Goal: Task Accomplishment & Management: Use online tool/utility

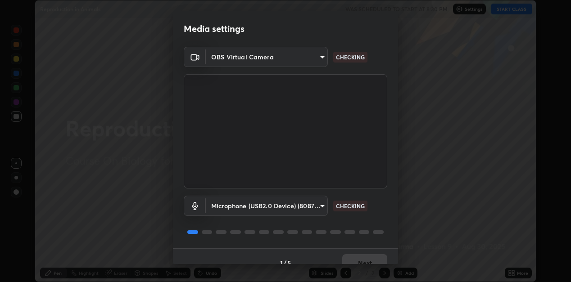
scroll to position [13, 0]
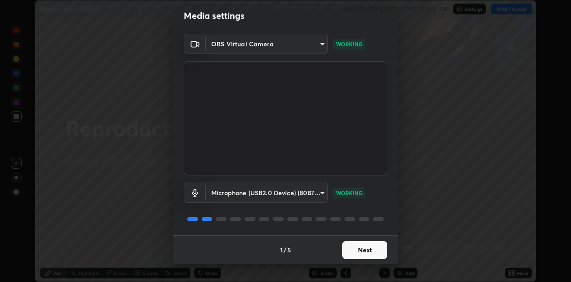
click at [347, 251] on button "Next" at bounding box center [364, 250] width 45 height 18
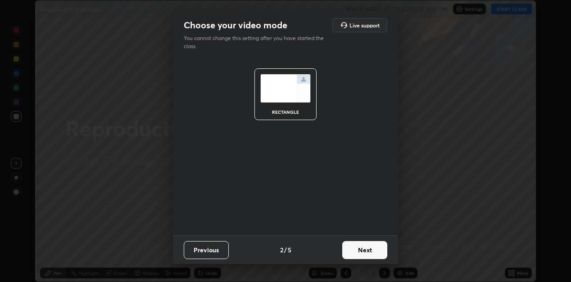
click at [346, 251] on button "Next" at bounding box center [364, 250] width 45 height 18
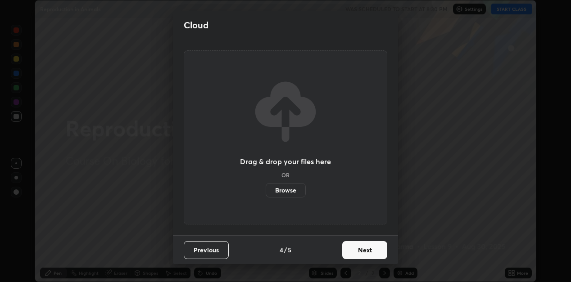
click at [348, 250] on button "Next" at bounding box center [364, 250] width 45 height 18
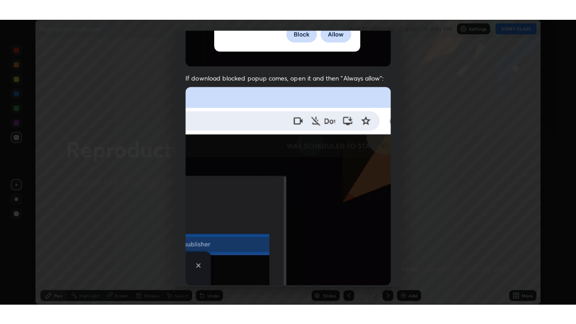
scroll to position [197, 0]
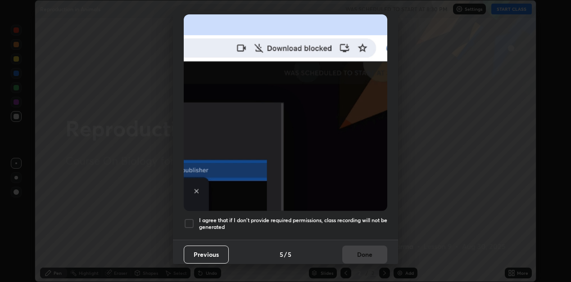
click at [186, 218] on div at bounding box center [189, 223] width 11 height 11
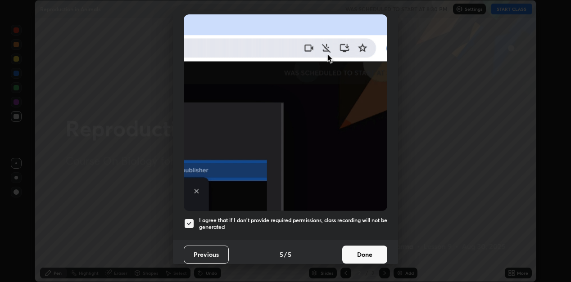
click at [360, 246] on button "Done" at bounding box center [364, 255] width 45 height 18
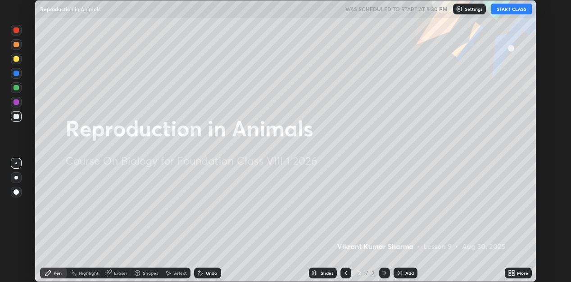
click at [402, 275] on img at bounding box center [399, 273] width 7 height 7
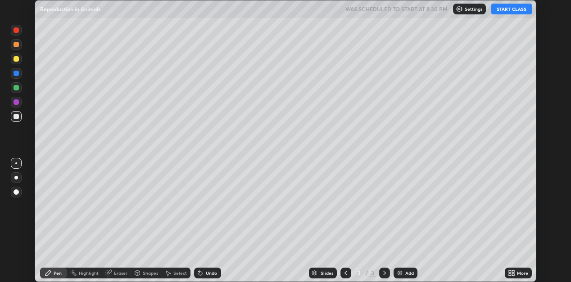
click at [509, 275] on icon at bounding box center [510, 275] width 2 height 2
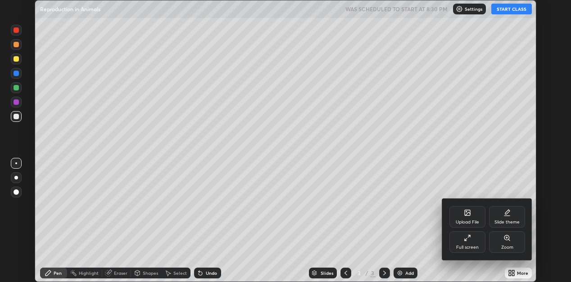
click at [473, 232] on div "Full screen" at bounding box center [467, 242] width 36 height 22
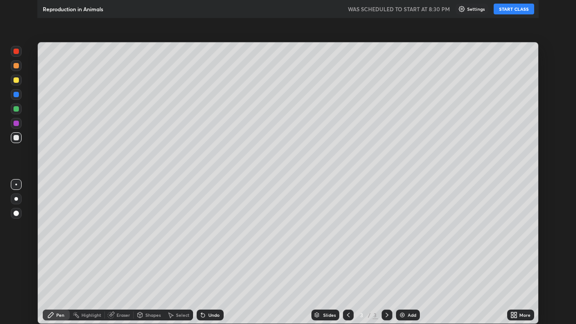
scroll to position [324, 576]
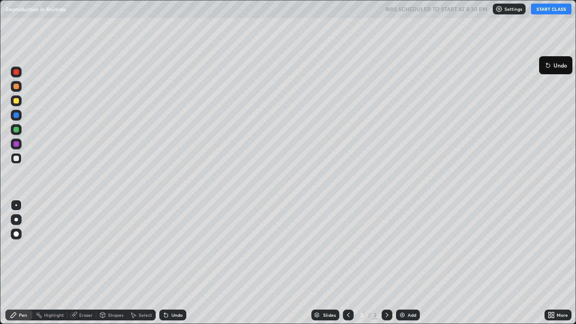
click at [545, 11] on button "START CLASS" at bounding box center [551, 9] width 41 height 11
click at [18, 117] on div at bounding box center [16, 115] width 5 height 5
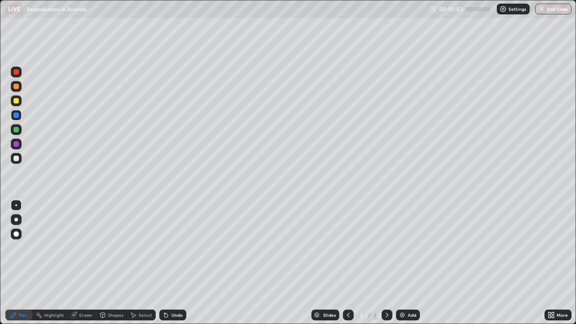
click at [18, 224] on div at bounding box center [16, 219] width 11 height 11
click at [17, 126] on div at bounding box center [16, 129] width 11 height 11
click at [17, 155] on div at bounding box center [16, 158] width 11 height 11
click at [16, 205] on div at bounding box center [16, 205] width 2 height 2
click at [18, 101] on div at bounding box center [16, 100] width 5 height 5
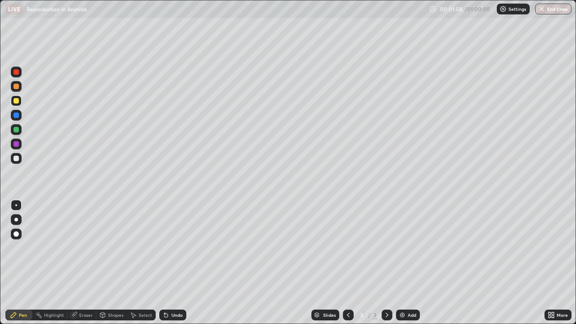
click at [20, 86] on div at bounding box center [16, 86] width 11 height 11
click at [17, 101] on div at bounding box center [16, 100] width 5 height 5
click at [83, 282] on div "Eraser" at bounding box center [86, 315] width 14 height 5
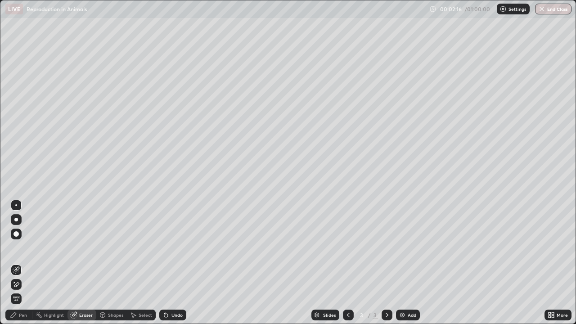
click at [19, 282] on icon at bounding box center [16, 285] width 7 height 8
click at [18, 269] on icon at bounding box center [16, 269] width 7 height 7
click at [25, 282] on div "Pen" at bounding box center [23, 315] width 8 height 5
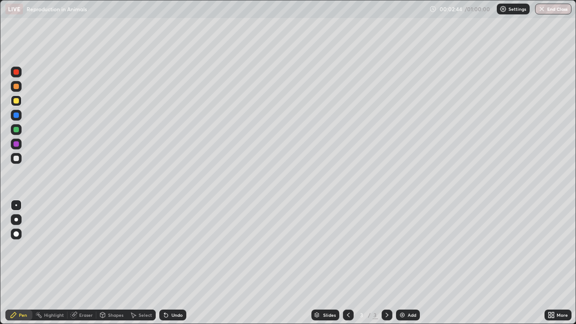
click at [17, 158] on div at bounding box center [16, 158] width 5 height 5
click at [16, 159] on div at bounding box center [16, 158] width 5 height 5
click at [18, 103] on div at bounding box center [16, 100] width 11 height 11
click at [84, 282] on div "Eraser" at bounding box center [86, 315] width 14 height 5
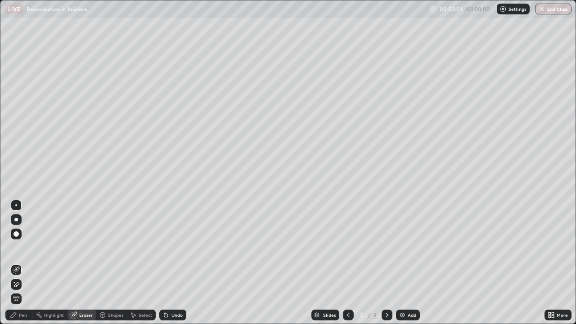
click at [19, 282] on icon at bounding box center [16, 285] width 7 height 8
click at [21, 282] on div "Pen" at bounding box center [23, 315] width 8 height 5
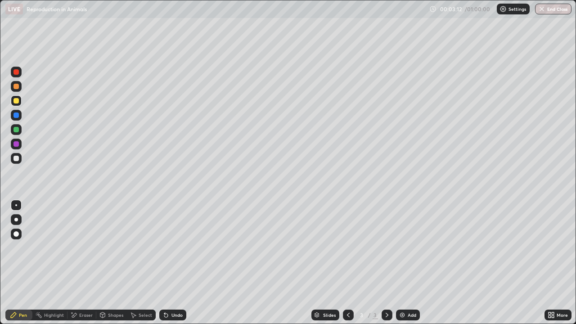
click at [21, 159] on div at bounding box center [16, 158] width 11 height 11
click at [16, 159] on div at bounding box center [16, 158] width 5 height 5
click at [167, 282] on div "Undo" at bounding box center [172, 315] width 27 height 11
click at [168, 282] on div "Undo" at bounding box center [172, 315] width 27 height 11
click at [171, 282] on div "Undo" at bounding box center [172, 315] width 27 height 11
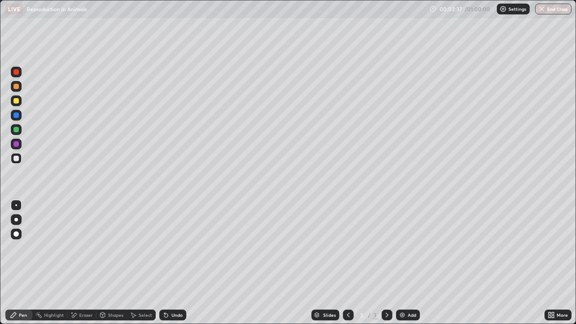
click at [18, 157] on div at bounding box center [16, 158] width 5 height 5
click at [17, 144] on div at bounding box center [16, 143] width 5 height 5
click at [16, 159] on div at bounding box center [16, 158] width 5 height 5
click at [17, 101] on div at bounding box center [16, 100] width 5 height 5
click at [79, 282] on div "Eraser" at bounding box center [86, 315] width 14 height 5
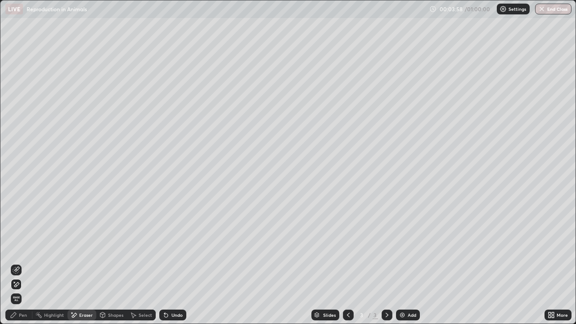
click at [18, 268] on icon at bounding box center [16, 269] width 7 height 7
click at [21, 282] on div "Pen" at bounding box center [23, 315] width 8 height 5
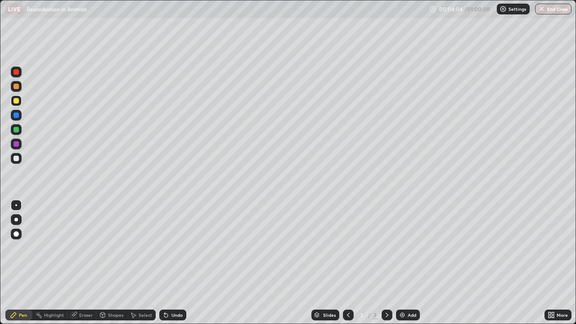
click at [18, 98] on div at bounding box center [16, 100] width 5 height 5
click at [85, 282] on div "Eraser" at bounding box center [86, 315] width 14 height 5
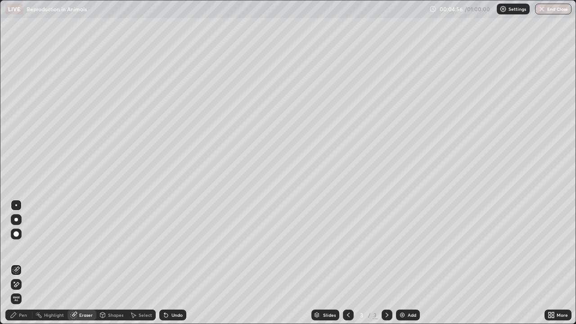
click at [19, 282] on div "Pen" at bounding box center [18, 315] width 27 height 11
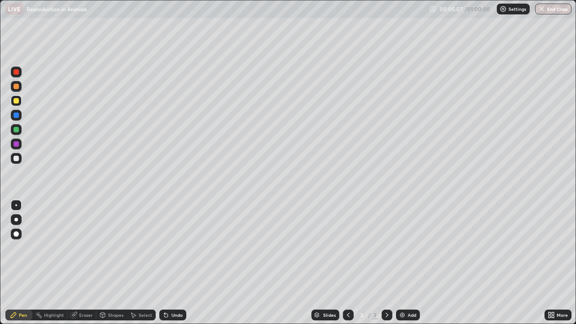
click at [16, 220] on div at bounding box center [16, 220] width 4 height 4
click at [16, 144] on div at bounding box center [16, 143] width 5 height 5
click at [17, 158] on div at bounding box center [16, 158] width 5 height 5
click at [17, 130] on div at bounding box center [16, 129] width 5 height 5
click at [20, 145] on div at bounding box center [16, 144] width 11 height 11
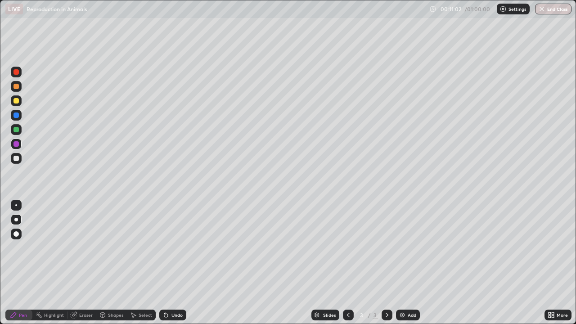
click at [403, 282] on img at bounding box center [402, 314] width 7 height 7
click at [17, 158] on div at bounding box center [16, 158] width 5 height 5
click at [17, 201] on div at bounding box center [16, 205] width 11 height 11
click at [167, 282] on icon at bounding box center [165, 314] width 7 height 7
click at [18, 156] on div at bounding box center [16, 158] width 5 height 5
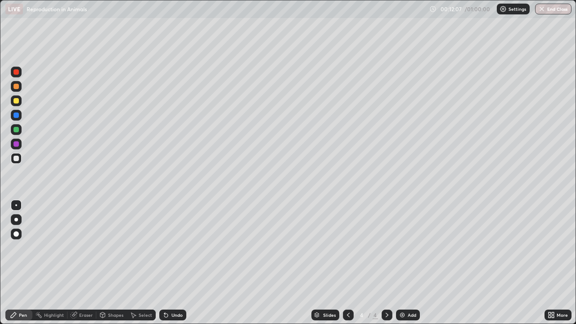
click at [18, 130] on div at bounding box center [16, 129] width 5 height 5
click at [20, 159] on div at bounding box center [16, 158] width 11 height 11
click at [18, 219] on div at bounding box center [16, 220] width 4 height 4
click at [18, 143] on div at bounding box center [16, 143] width 5 height 5
click at [17, 158] on div at bounding box center [16, 158] width 5 height 5
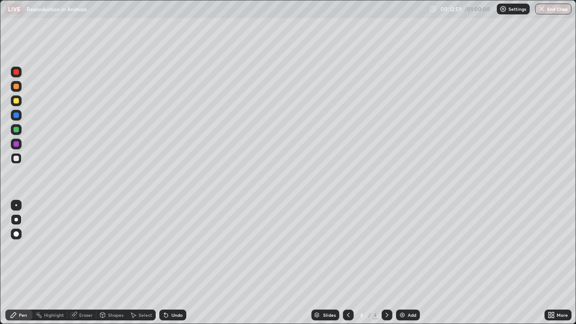
click at [170, 282] on div "Undo" at bounding box center [172, 315] width 27 height 11
click at [17, 144] on div at bounding box center [16, 143] width 5 height 5
click at [16, 205] on div at bounding box center [16, 205] width 2 height 2
click at [174, 282] on div "Undo" at bounding box center [176, 315] width 11 height 5
click at [173, 282] on div "Undo" at bounding box center [176, 315] width 11 height 5
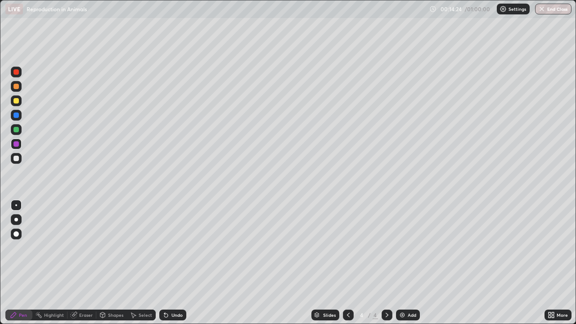
click at [176, 282] on div "Undo" at bounding box center [176, 315] width 11 height 5
click at [171, 282] on div "Undo" at bounding box center [176, 315] width 11 height 5
click at [81, 282] on div "Eraser" at bounding box center [86, 315] width 14 height 5
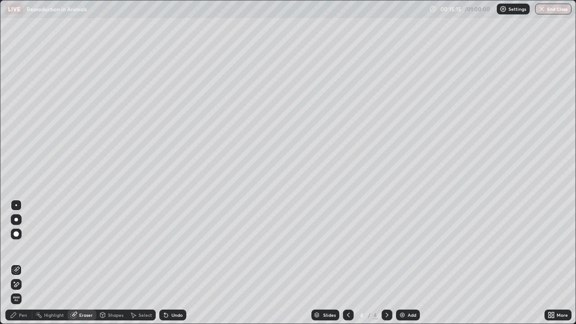
click at [22, 282] on div "Pen" at bounding box center [23, 315] width 8 height 5
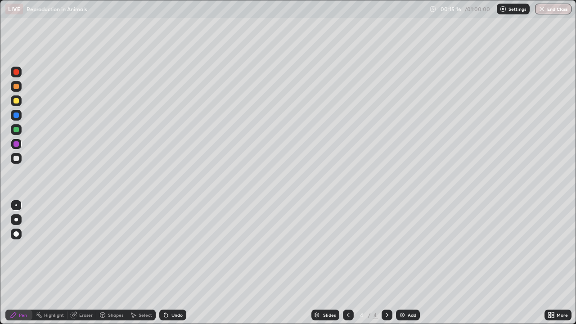
click at [17, 158] on div at bounding box center [16, 158] width 5 height 5
click at [17, 145] on div at bounding box center [16, 143] width 5 height 5
click at [17, 85] on div at bounding box center [16, 86] width 5 height 5
click at [17, 160] on div at bounding box center [16, 158] width 5 height 5
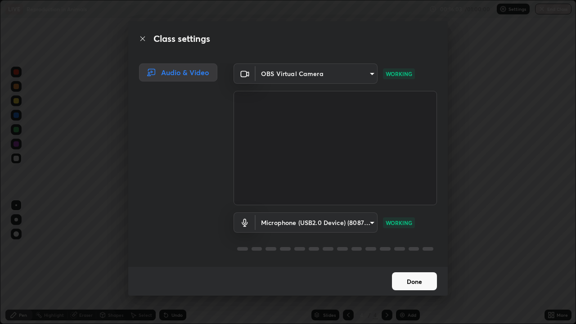
click at [402, 282] on button "Done" at bounding box center [414, 281] width 45 height 18
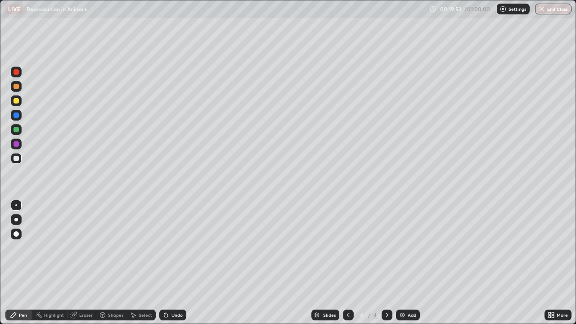
click at [399, 282] on img at bounding box center [402, 314] width 7 height 7
click at [17, 205] on div at bounding box center [16, 205] width 2 height 2
click at [169, 282] on div "Undo" at bounding box center [172, 315] width 27 height 11
click at [171, 282] on div "Undo" at bounding box center [176, 315] width 11 height 5
click at [175, 282] on div "Undo" at bounding box center [172, 315] width 27 height 11
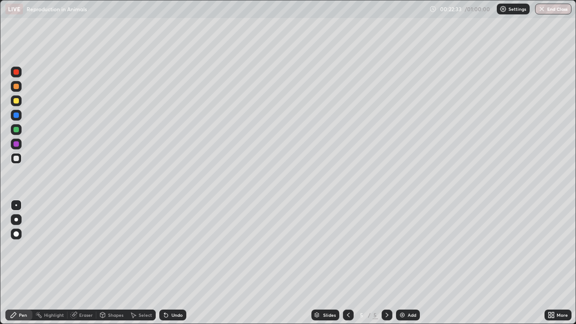
click at [168, 282] on icon at bounding box center [165, 314] width 7 height 7
click at [15, 129] on div at bounding box center [16, 129] width 5 height 5
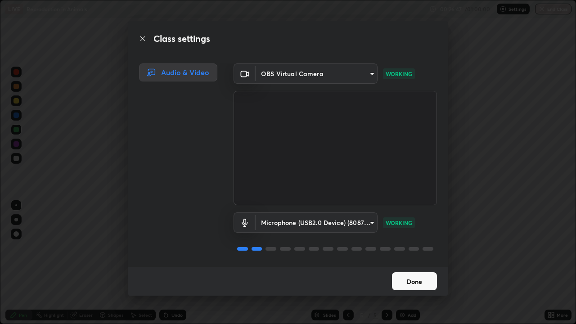
click at [412, 280] on button "Done" at bounding box center [414, 281] width 45 height 18
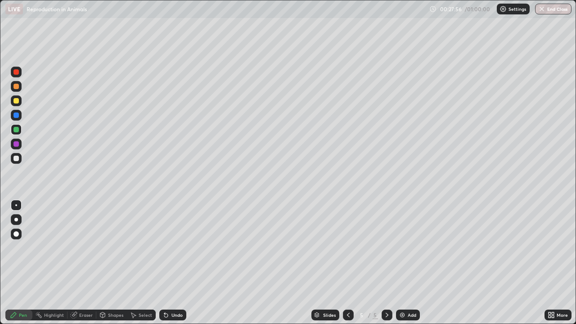
click at [13, 153] on div at bounding box center [16, 158] width 11 height 11
click at [18, 146] on div at bounding box center [16, 143] width 5 height 5
click at [17, 159] on div at bounding box center [16, 158] width 5 height 5
click at [80, 282] on div "Eraser" at bounding box center [86, 315] width 14 height 5
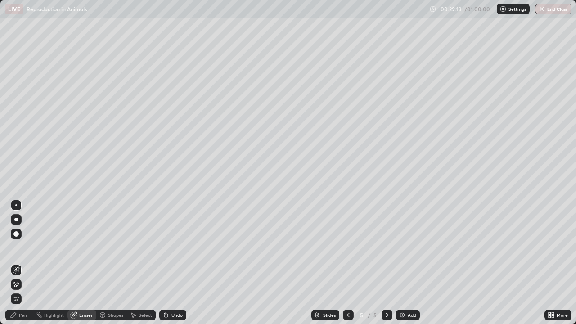
click at [22, 282] on div "Pen" at bounding box center [18, 315] width 27 height 11
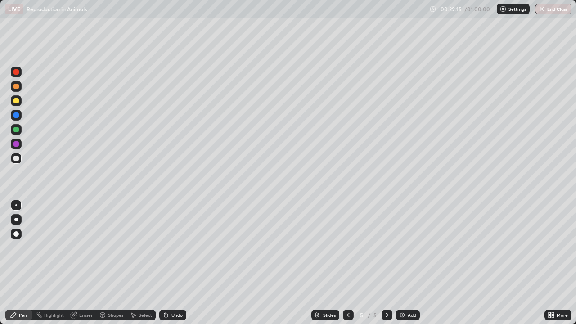
click at [21, 148] on div at bounding box center [16, 144] width 11 height 11
click at [16, 159] on div at bounding box center [16, 158] width 5 height 5
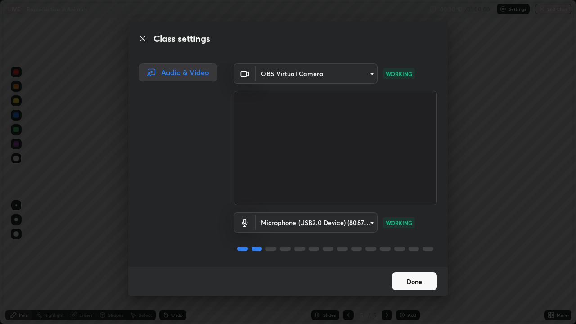
click at [409, 282] on button "Done" at bounding box center [414, 281] width 45 height 18
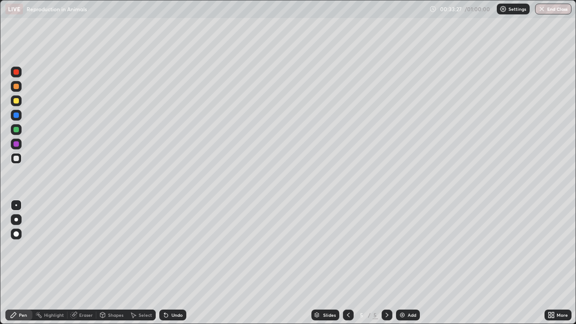
click at [18, 115] on div at bounding box center [16, 115] width 5 height 5
click at [17, 219] on div at bounding box center [16, 220] width 4 height 4
click at [16, 205] on div at bounding box center [16, 205] width 2 height 2
click at [18, 160] on div at bounding box center [16, 158] width 5 height 5
click at [18, 144] on div at bounding box center [16, 143] width 5 height 5
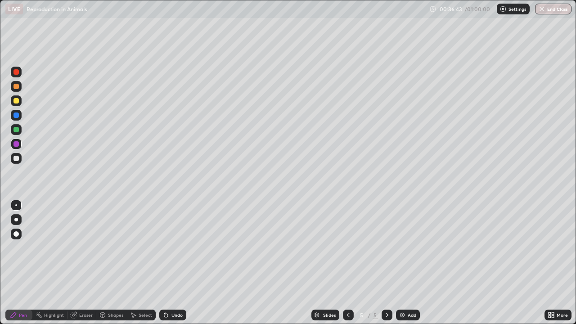
click at [18, 130] on div at bounding box center [16, 129] width 5 height 5
click at [18, 100] on div at bounding box center [16, 100] width 5 height 5
click at [86, 282] on div "Eraser" at bounding box center [86, 315] width 14 height 5
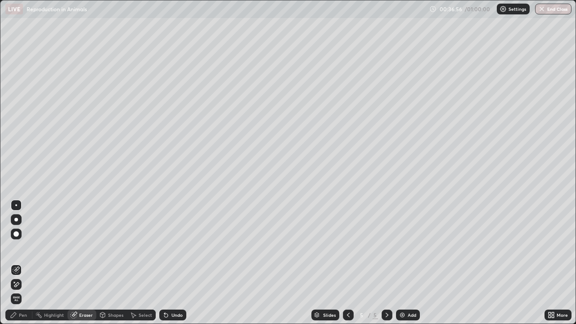
click at [23, 282] on div "Pen" at bounding box center [23, 315] width 8 height 5
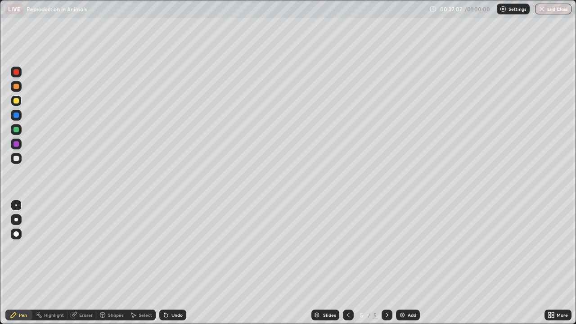
click at [76, 282] on icon at bounding box center [74, 314] width 5 height 5
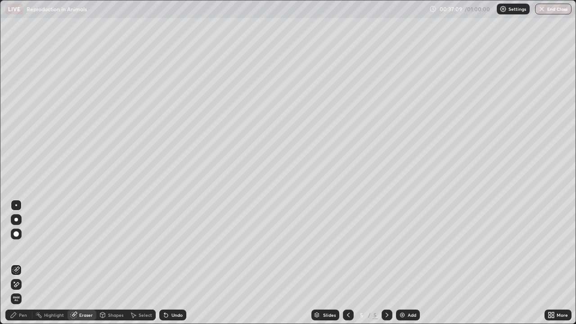
click at [56, 282] on div "Highlight" at bounding box center [54, 315] width 20 height 5
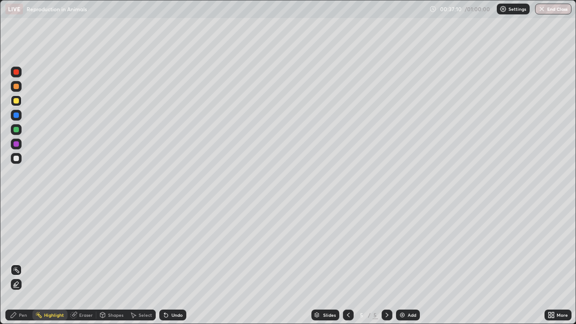
click at [23, 282] on div "Pen" at bounding box center [23, 315] width 8 height 5
click at [402, 282] on img at bounding box center [402, 314] width 7 height 7
click at [17, 160] on div at bounding box center [16, 158] width 5 height 5
click at [16, 160] on div at bounding box center [16, 158] width 5 height 5
click at [170, 282] on div "Undo" at bounding box center [172, 315] width 27 height 11
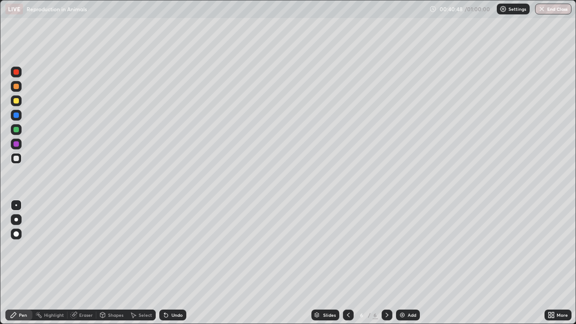
click at [171, 282] on div "Undo" at bounding box center [176, 315] width 11 height 5
click at [175, 282] on div "Undo" at bounding box center [172, 315] width 27 height 11
click at [175, 282] on div "Undo" at bounding box center [176, 315] width 11 height 5
click at [170, 282] on div "Undo" at bounding box center [172, 315] width 27 height 11
click at [167, 282] on div "Undo" at bounding box center [172, 315] width 27 height 11
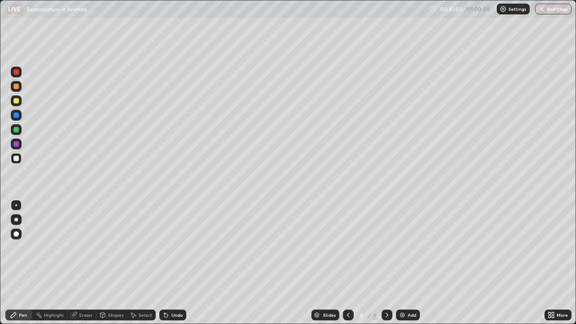
click at [181, 282] on div "Undo" at bounding box center [176, 315] width 11 height 5
click at [18, 116] on div at bounding box center [16, 115] width 5 height 5
click at [16, 220] on div at bounding box center [16, 220] width 4 height 4
click at [18, 143] on div at bounding box center [16, 143] width 5 height 5
click at [17, 161] on div at bounding box center [16, 158] width 5 height 5
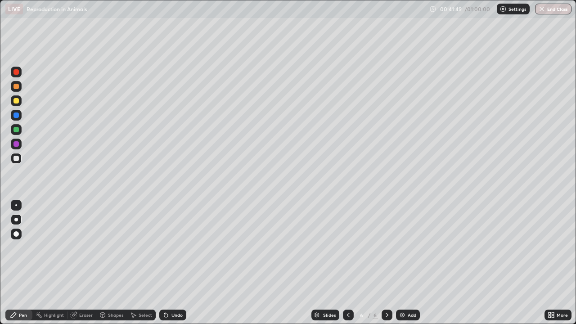
click at [16, 205] on div at bounding box center [16, 205] width 2 height 2
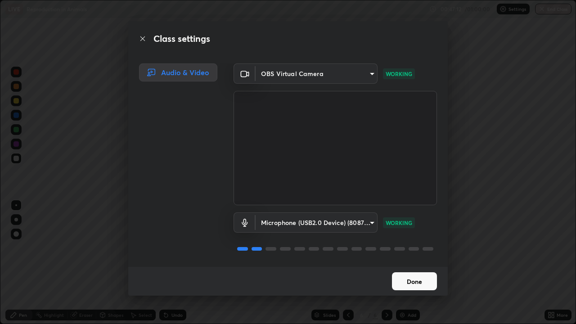
click at [416, 281] on button "Done" at bounding box center [414, 281] width 45 height 18
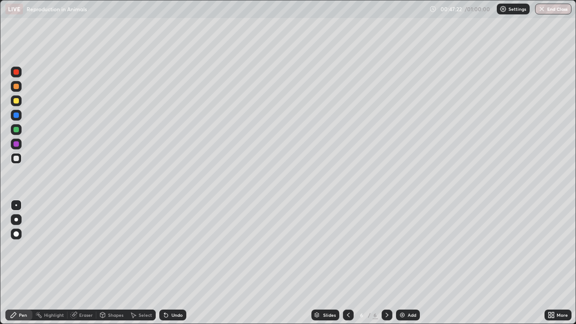
click at [548, 10] on button "End Class" at bounding box center [553, 9] width 36 height 11
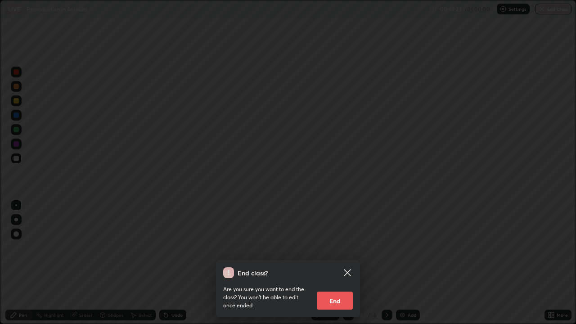
click at [336, 282] on button "End" at bounding box center [335, 301] width 36 height 18
